Goal: Task Accomplishment & Management: Manage account settings

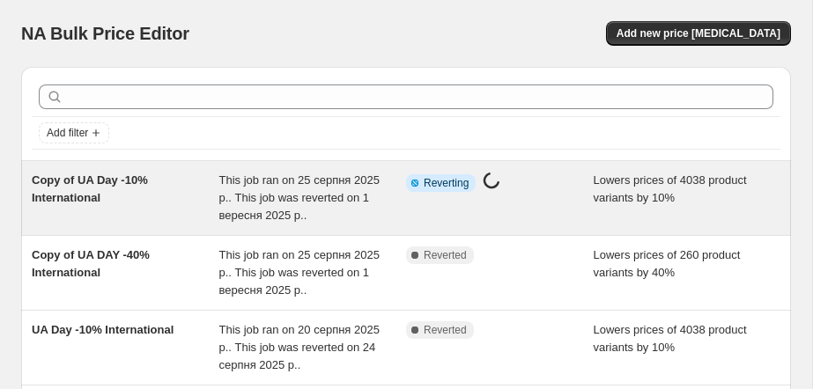
click at [136, 191] on div "Copy of UA Day -10% International" at bounding box center [126, 198] width 188 height 53
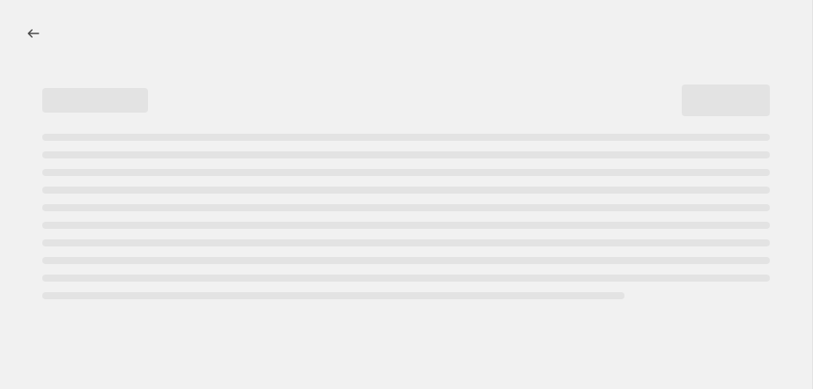
select select "percentage"
select select "collection"
select select "not_equal"
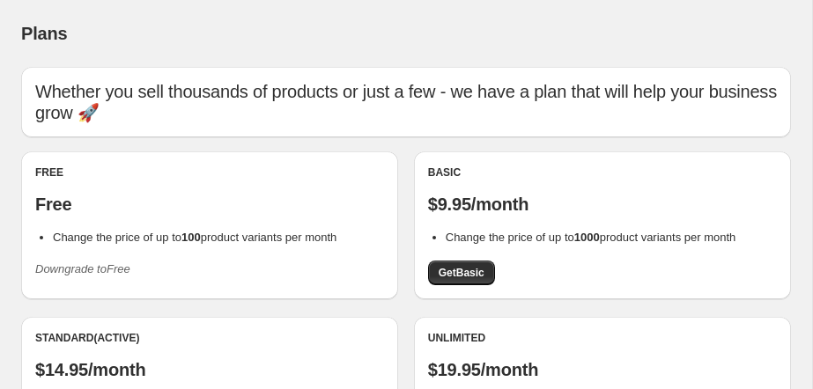
click at [122, 174] on div "Free" at bounding box center [209, 173] width 349 height 14
click at [88, 254] on div "Free Free Change the price of up to 100 product variants per month Downgrade to…" at bounding box center [209, 225] width 349 height 118
click at [88, 265] on icon "Downgrade to Free" at bounding box center [82, 268] width 95 height 13
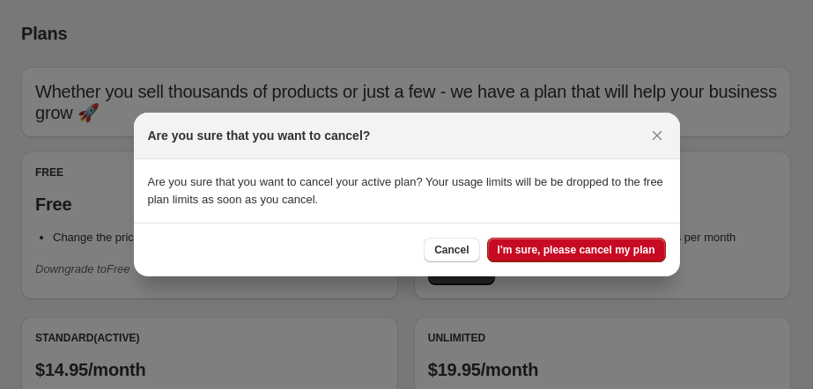
click at [542, 237] on div "Cancel I'm sure, please cancel my plan" at bounding box center [407, 250] width 546 height 54
click at [535, 256] on span "I'm sure, please cancel my plan" at bounding box center [577, 250] width 158 height 14
